Goal: Transaction & Acquisition: Book appointment/travel/reservation

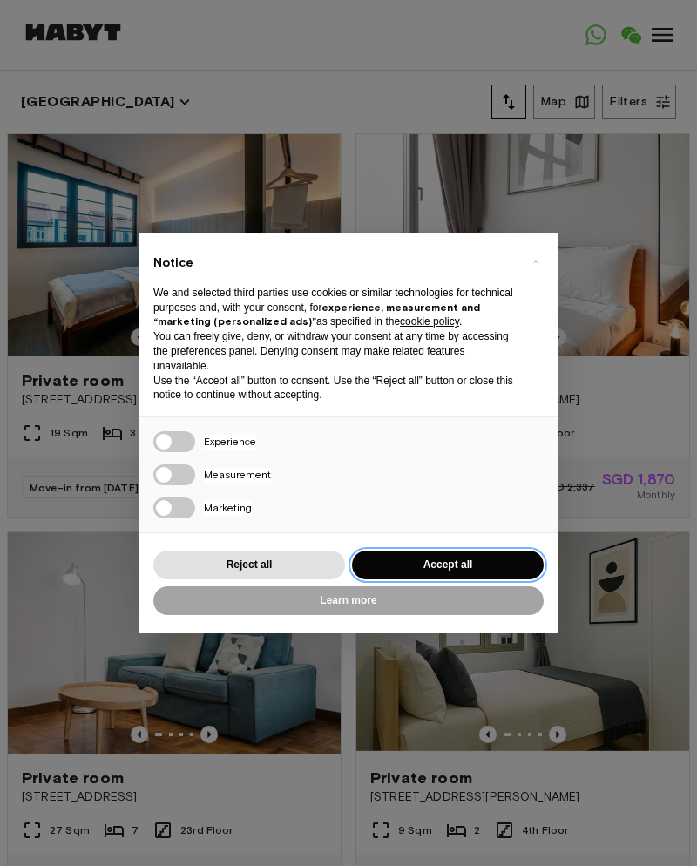
click at [380, 567] on button "Accept all" at bounding box center [448, 565] width 192 height 29
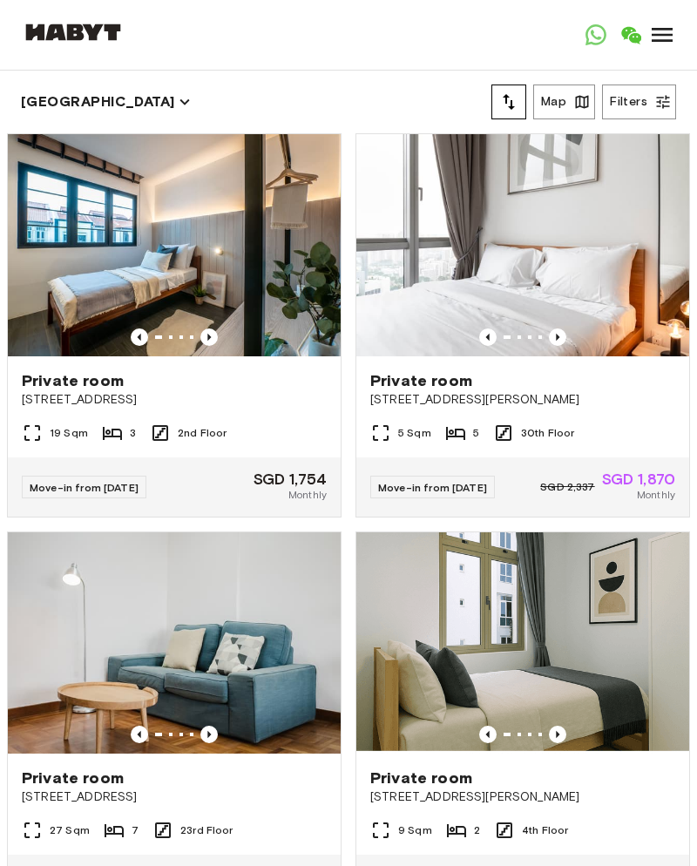
click at [631, 107] on button "Filters" at bounding box center [639, 102] width 74 height 35
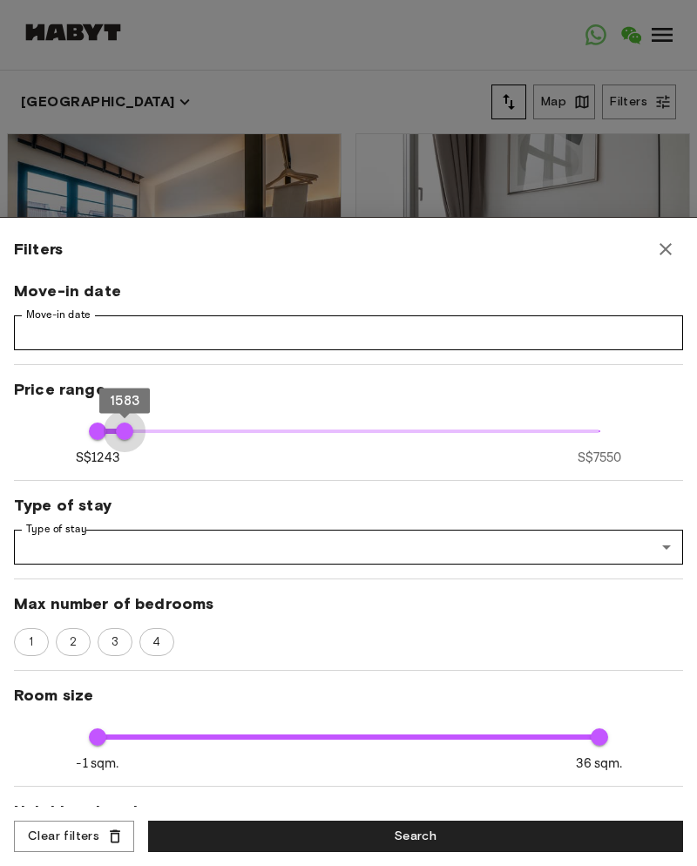
type input "****"
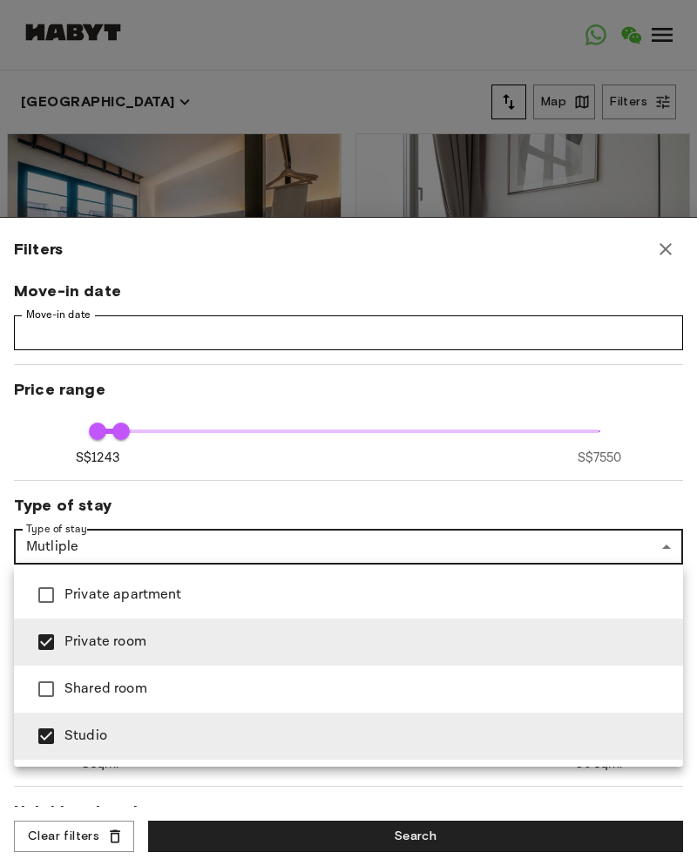
type input "**********"
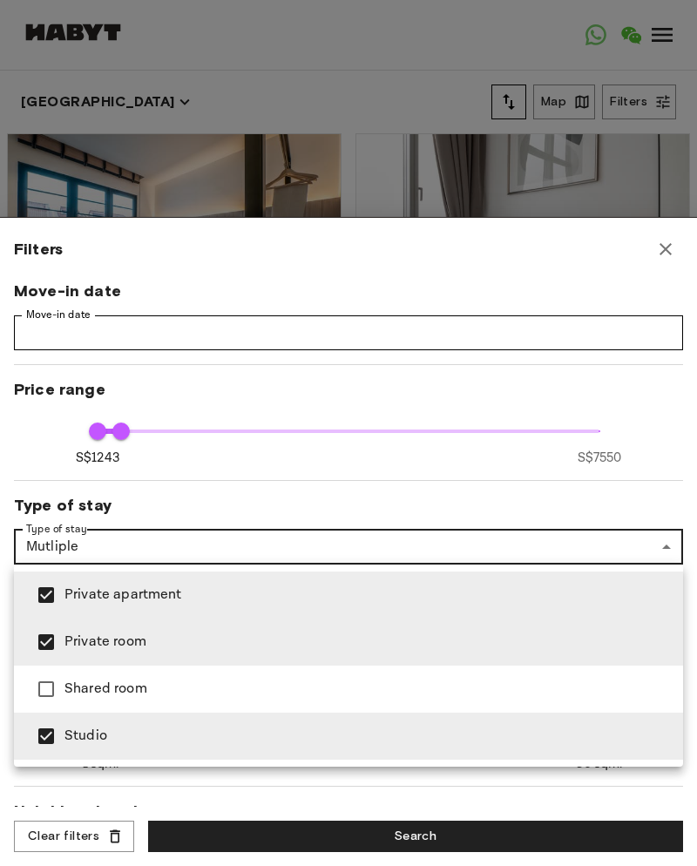
click at [0, 446] on div at bounding box center [348, 433] width 697 height 866
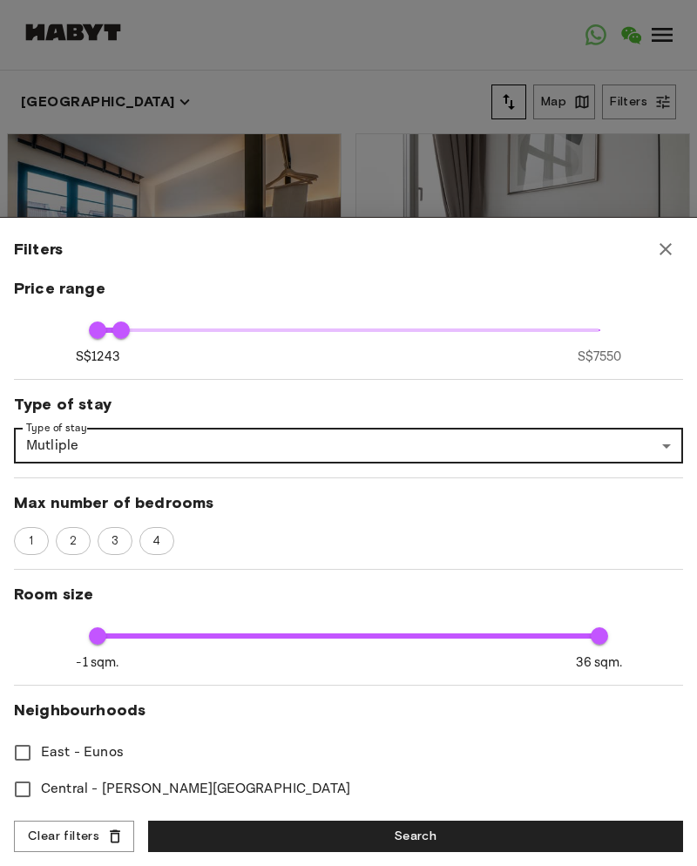
scroll to position [102, 0]
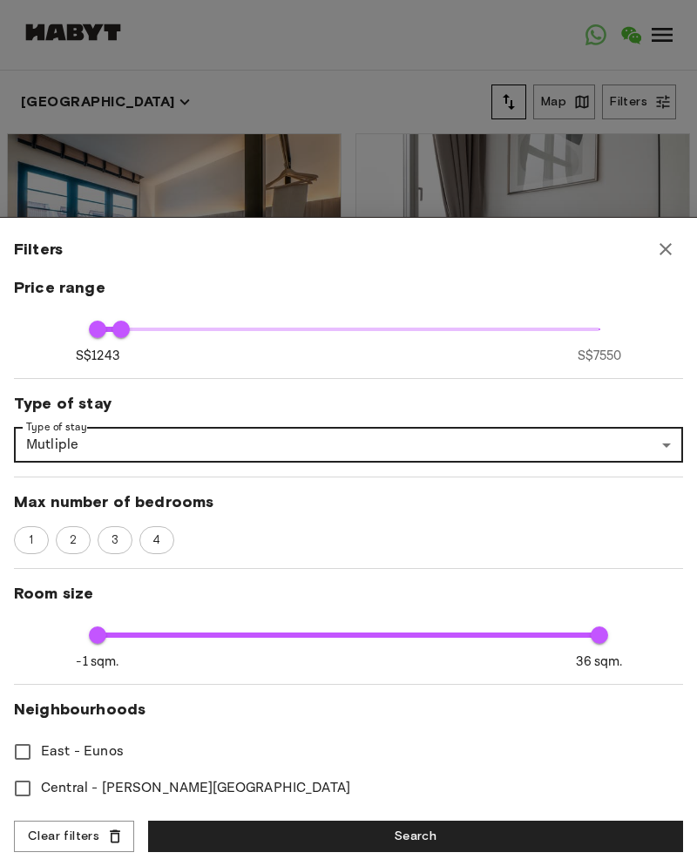
click at [64, 545] on span "2" at bounding box center [73, 540] width 26 height 17
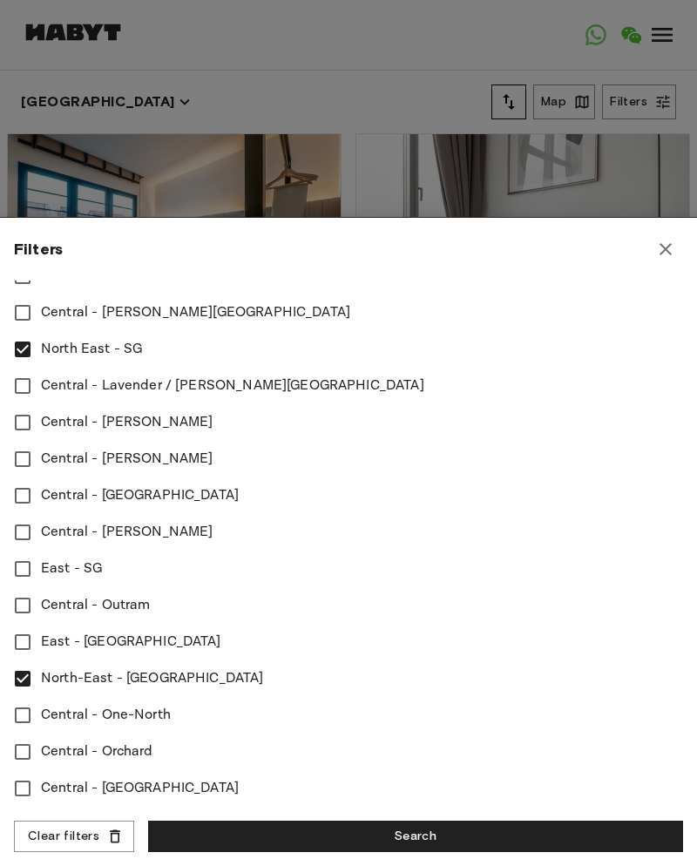
scroll to position [577, 0]
click at [176, 826] on button "Search" at bounding box center [415, 837] width 535 height 32
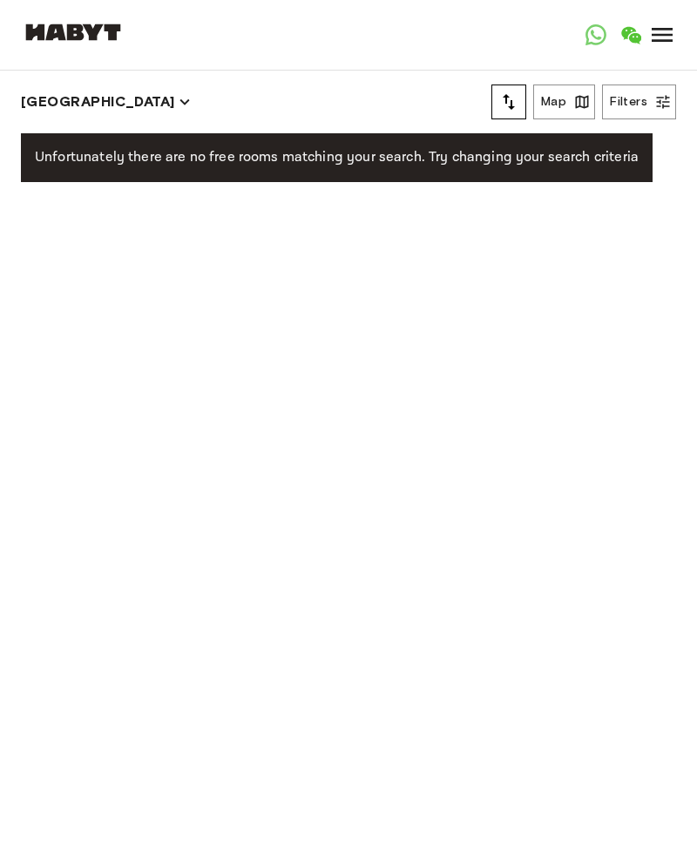
click at [175, 103] on icon "button" at bounding box center [184, 101] width 19 height 19
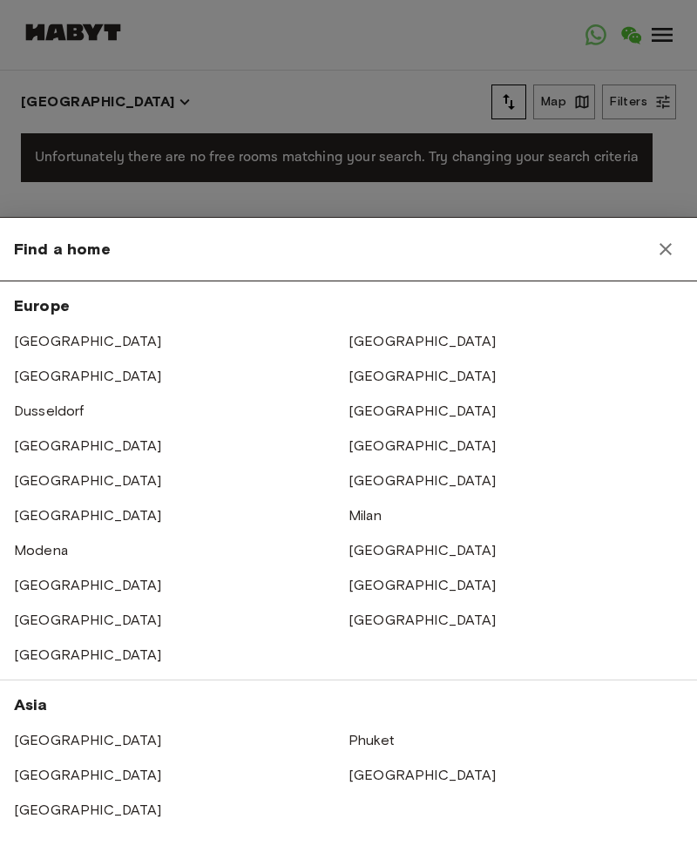
click at [33, 166] on div at bounding box center [348, 433] width 697 height 866
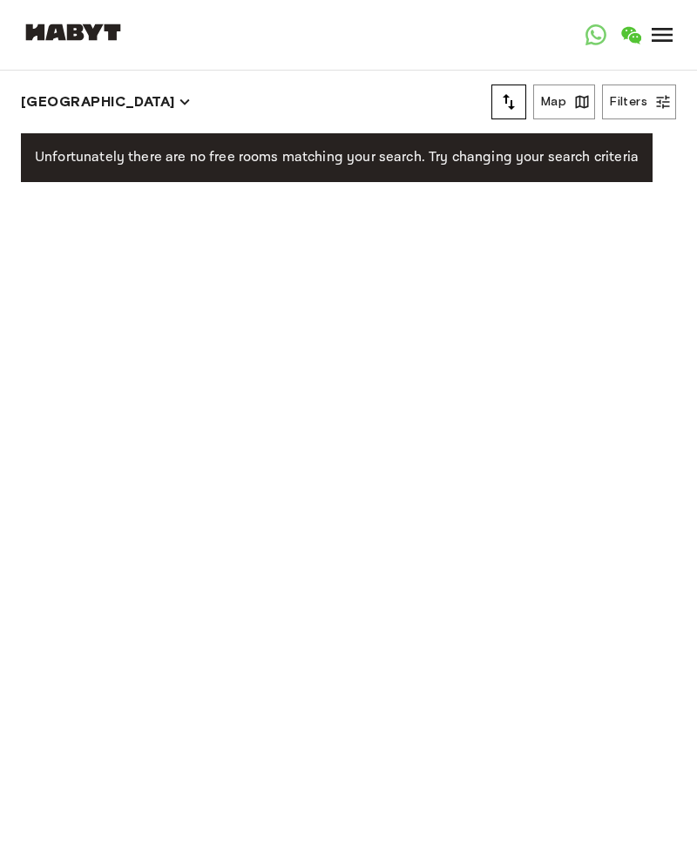
click at [78, 102] on button "[GEOGRAPHIC_DATA]" at bounding box center [106, 102] width 170 height 24
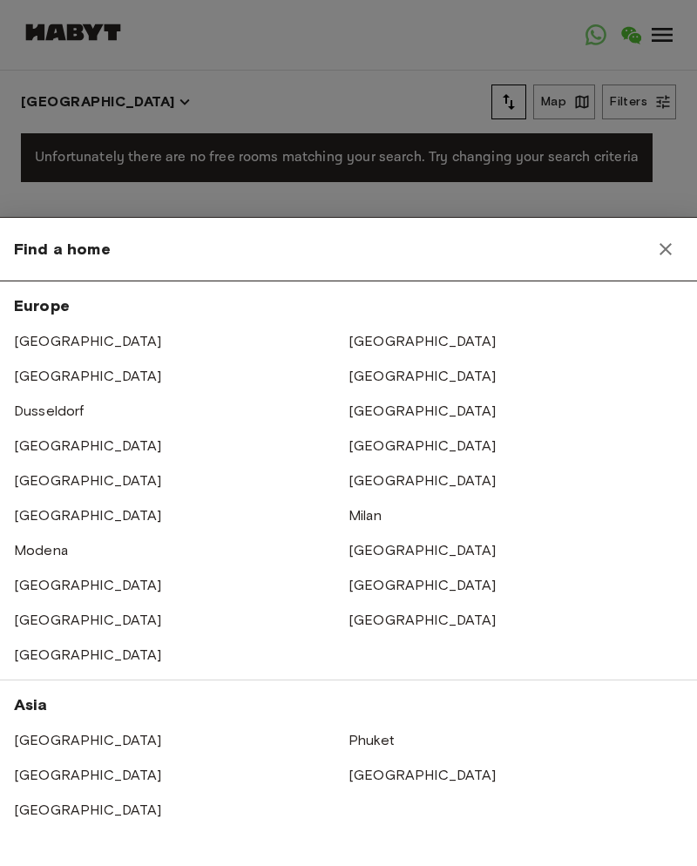
click at [368, 768] on link "[GEOGRAPHIC_DATA]" at bounding box center [423, 775] width 148 height 17
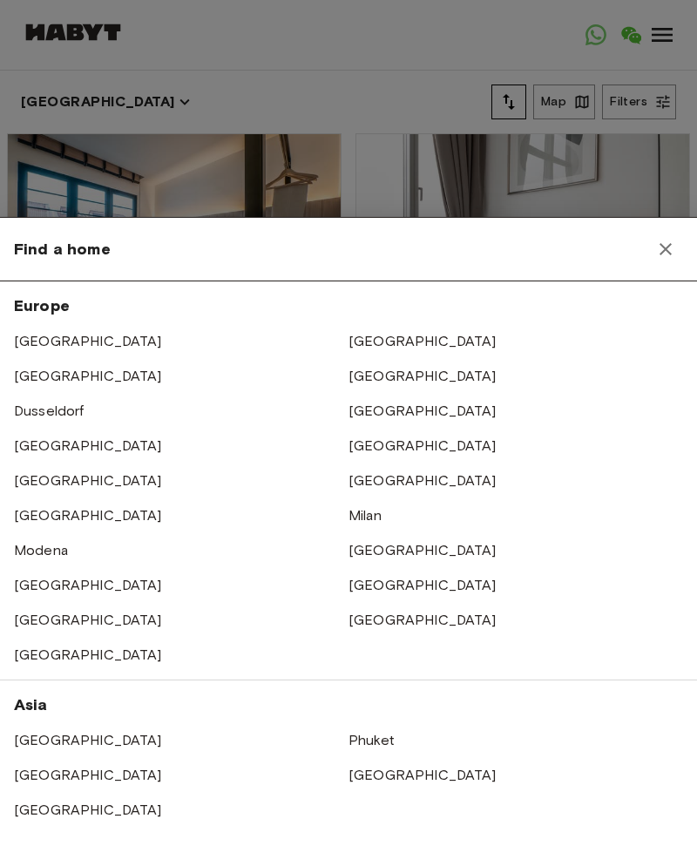
click at [21, 111] on div at bounding box center [348, 433] width 697 height 866
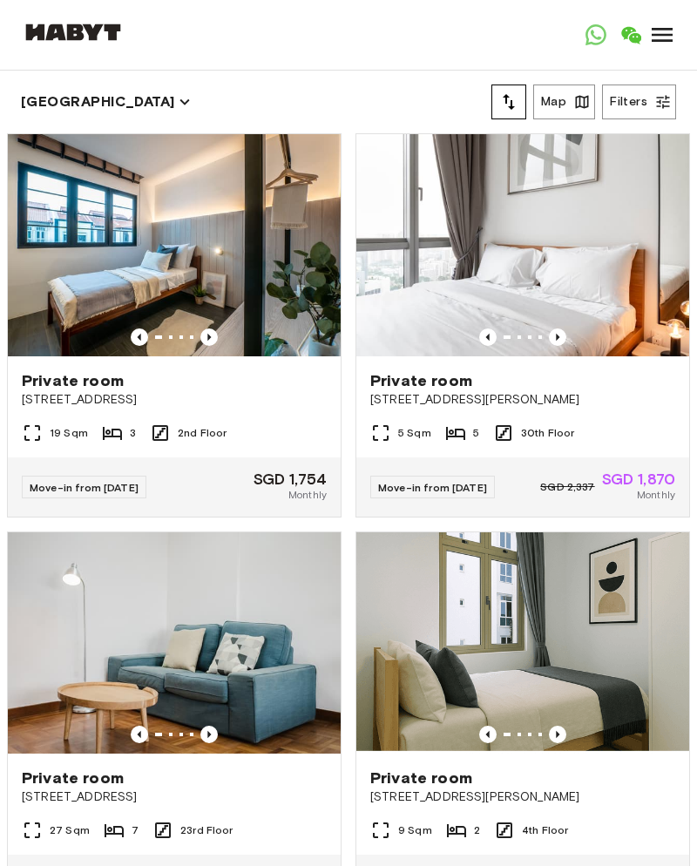
click at [63, 78] on div "Singapore Map Filters" at bounding box center [348, 102] width 655 height 63
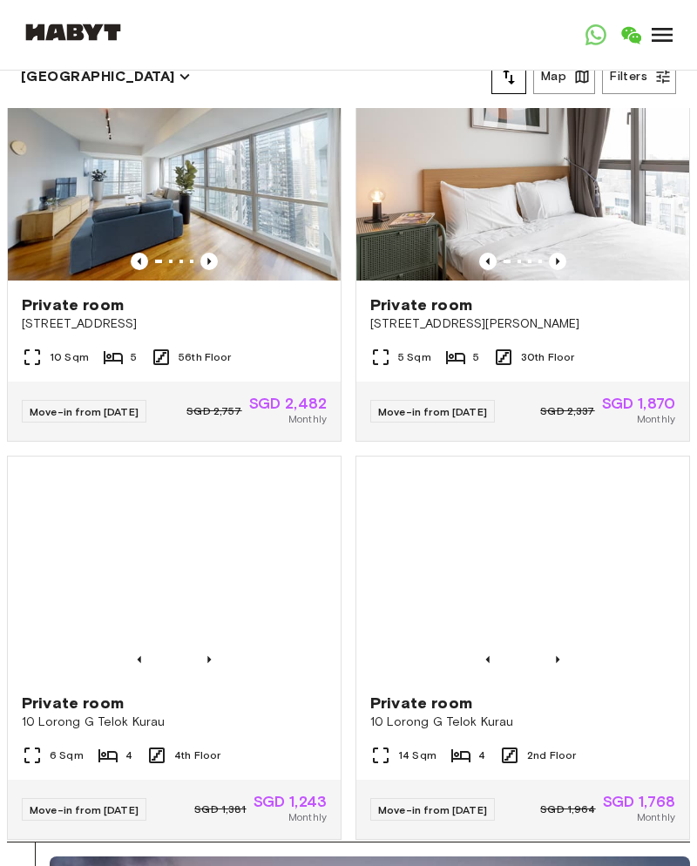
scroll to position [2046, 0]
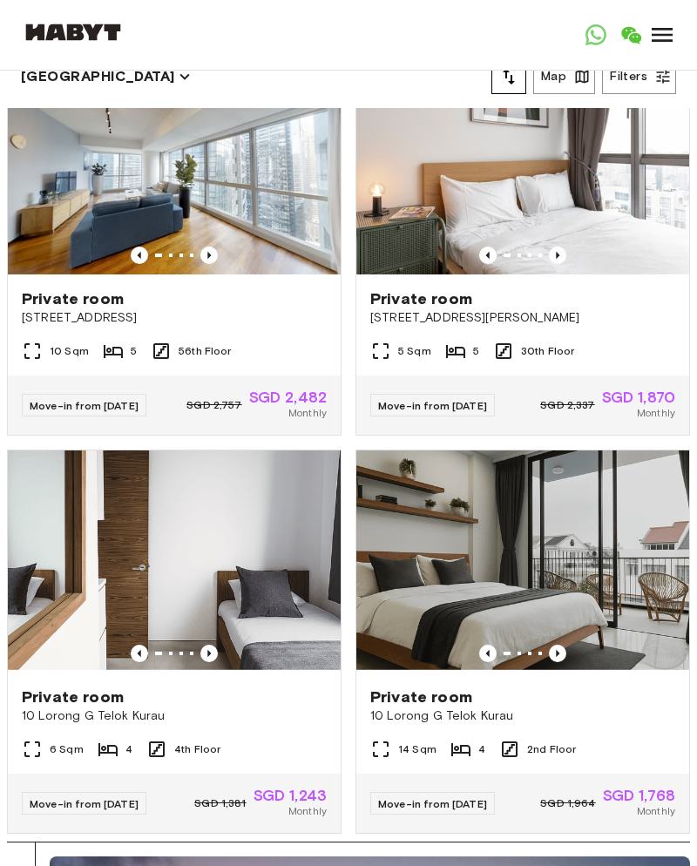
click at [56, 585] on img at bounding box center [174, 561] width 333 height 222
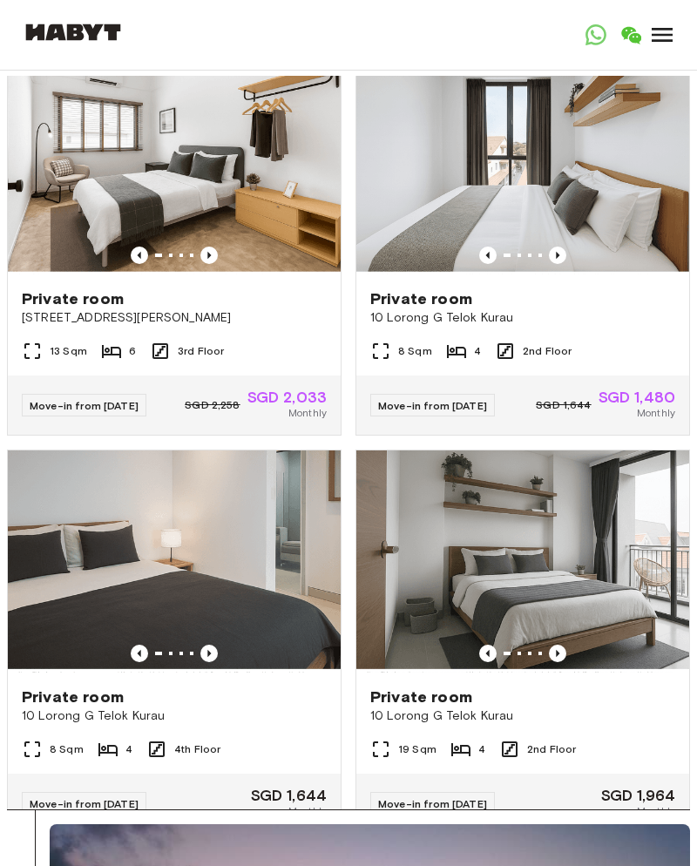
scroll to position [3209, 0]
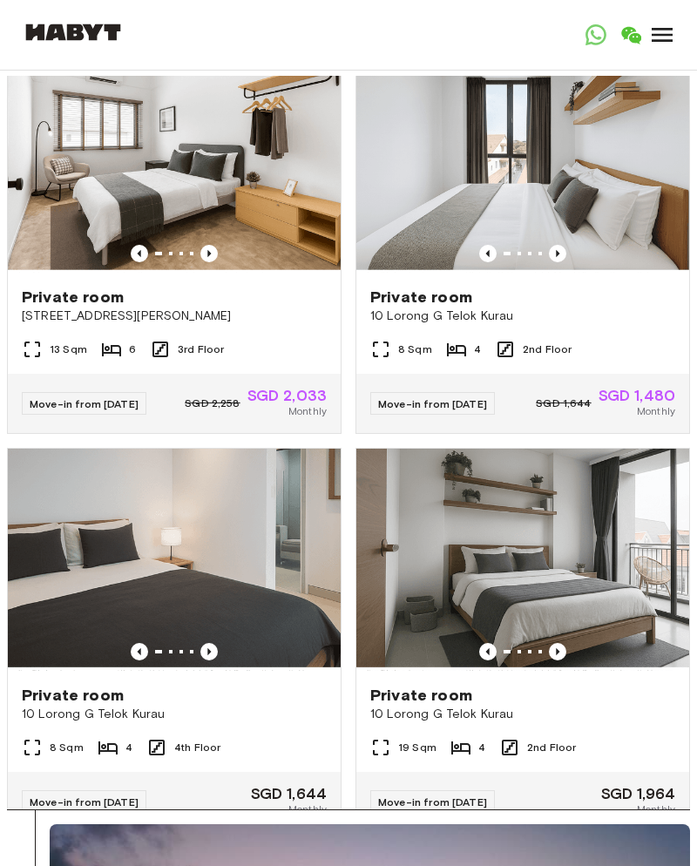
click at [640, 170] on img at bounding box center [522, 162] width 333 height 222
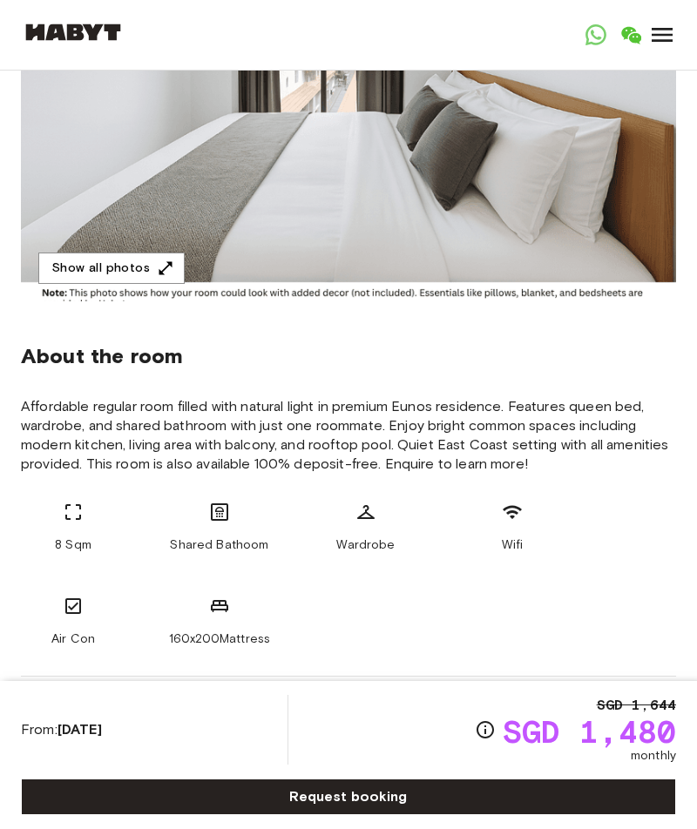
click at [159, 277] on button "Show all photos" at bounding box center [111, 269] width 146 height 32
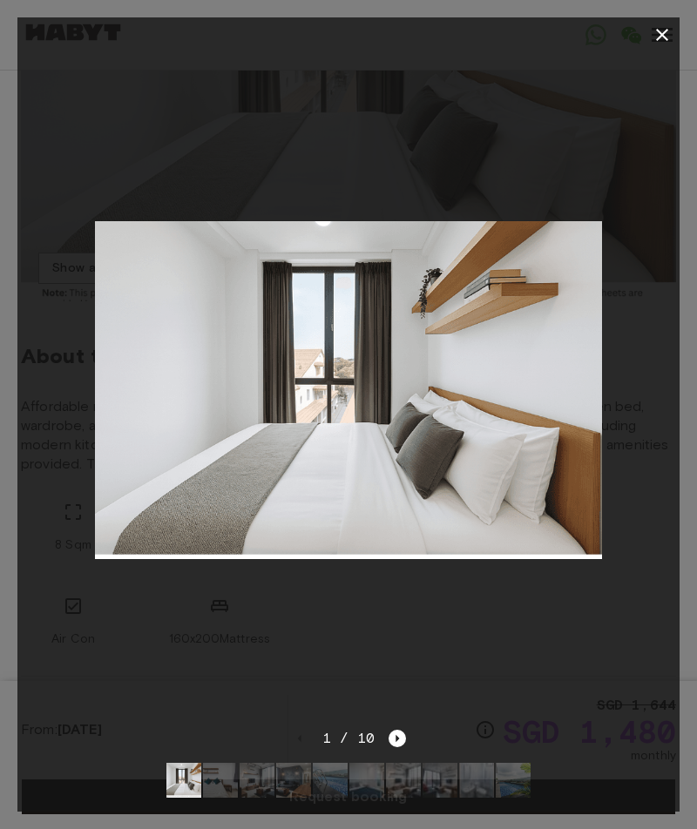
click at [390, 748] on icon "Next image" at bounding box center [397, 738] width 17 height 17
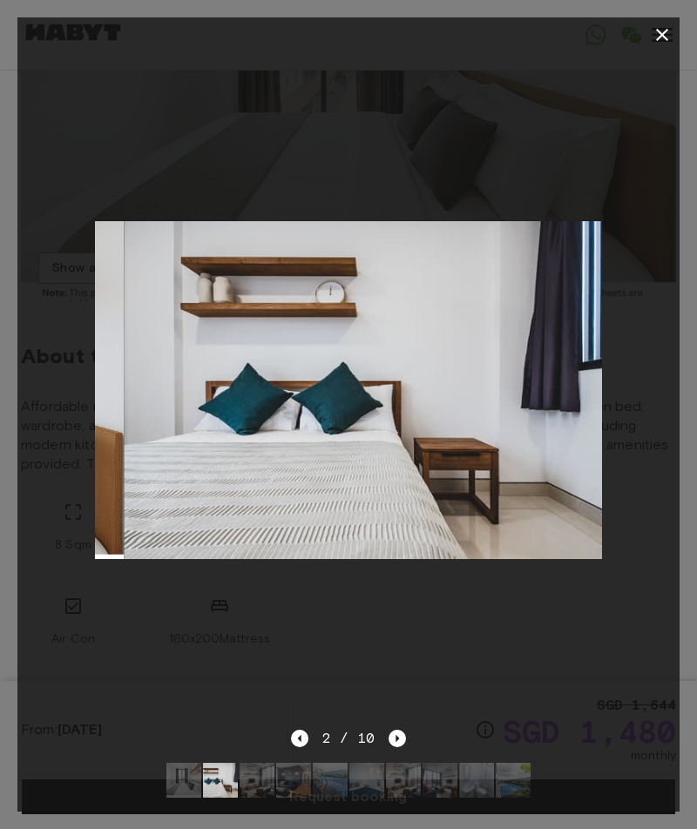
click at [213, 798] on img at bounding box center [220, 780] width 35 height 35
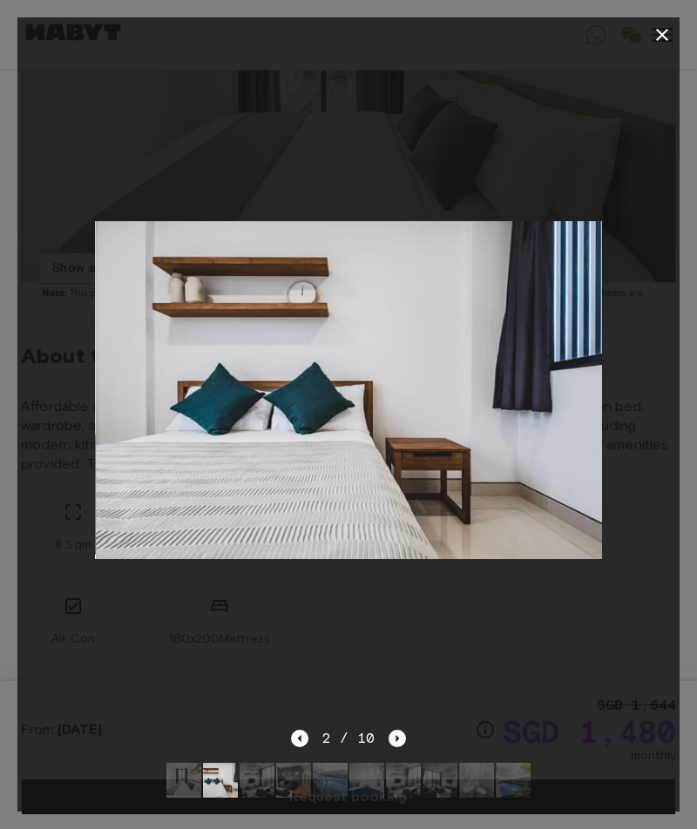
click at [261, 798] on img at bounding box center [257, 780] width 35 height 35
